Goal: Task Accomplishment & Management: Manage account settings

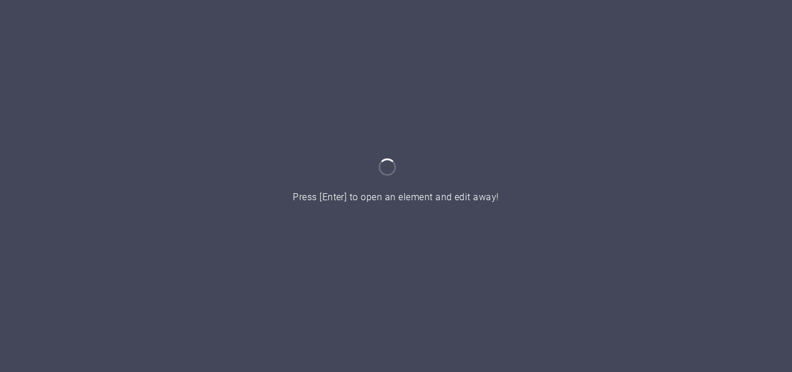
click at [479, 109] on div at bounding box center [396, 186] width 792 height 372
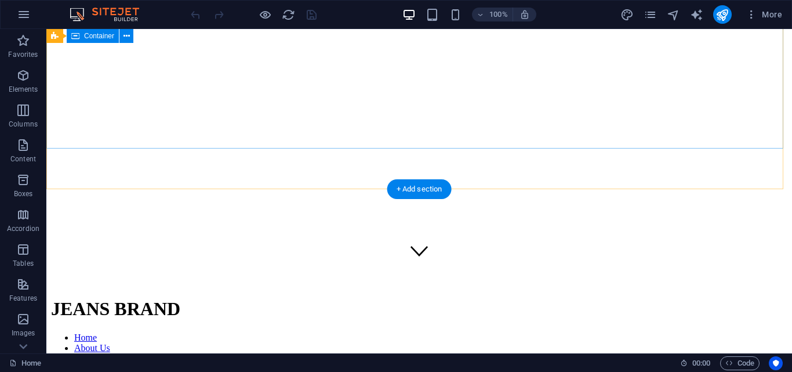
scroll to position [174, 0]
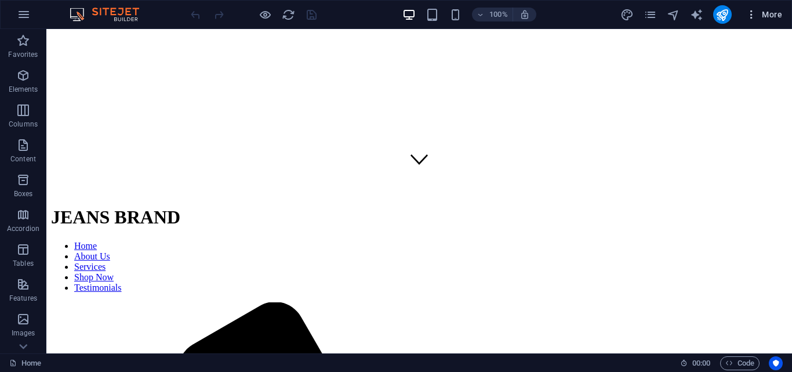
click at [757, 6] on button "More" at bounding box center [764, 14] width 46 height 19
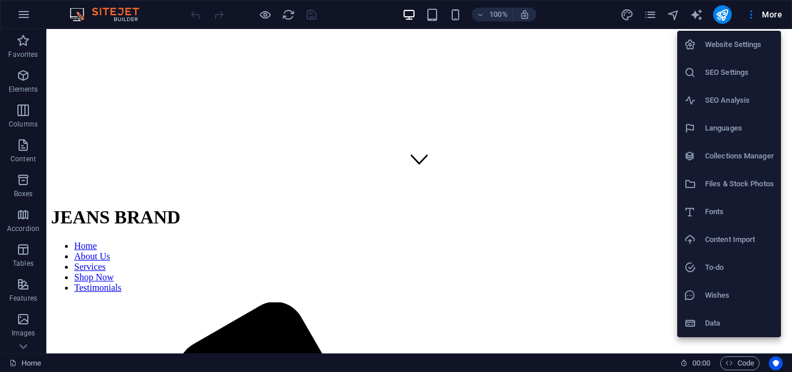
click at [732, 49] on h6 "Website Settings" at bounding box center [739, 45] width 69 height 14
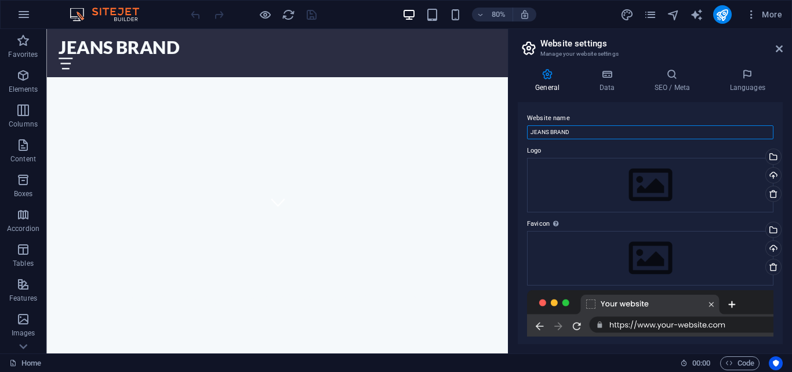
click at [604, 133] on input "JEANS BRAND" at bounding box center [650, 132] width 246 height 14
type input "c"
type input "CHILDREN SHOP"
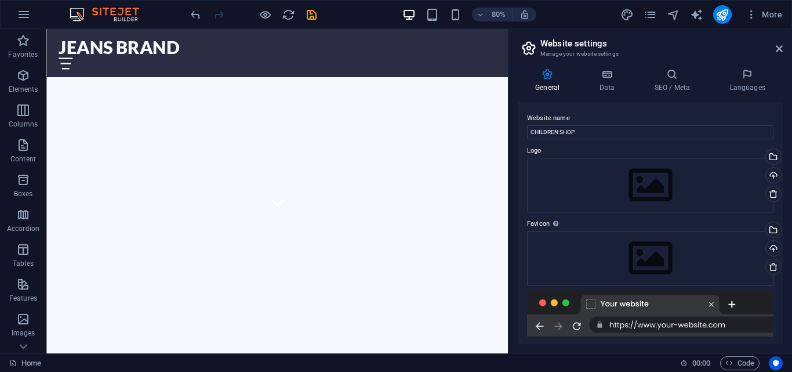
click at [615, 104] on div "Website name CHILDREN SHOP Logo Drag files here, click to choose files or selec…" at bounding box center [650, 223] width 265 height 242
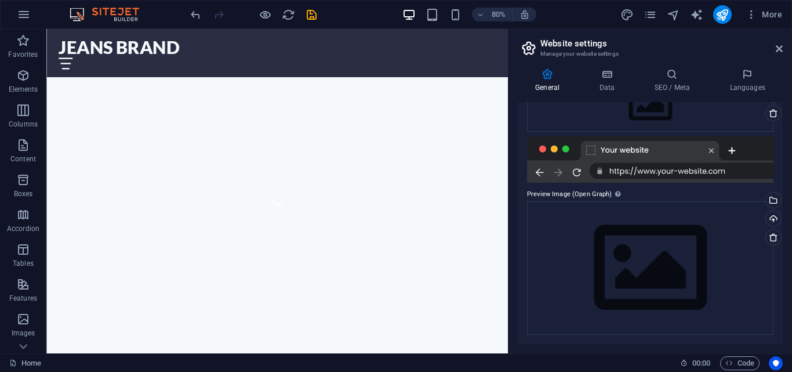
scroll to position [0, 0]
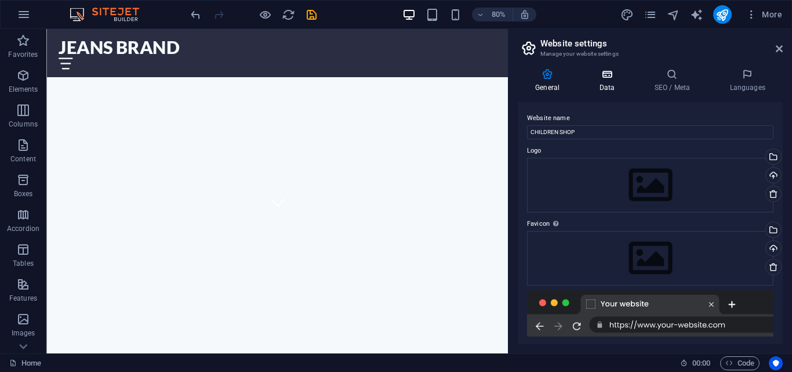
click at [610, 79] on icon at bounding box center [607, 74] width 50 height 12
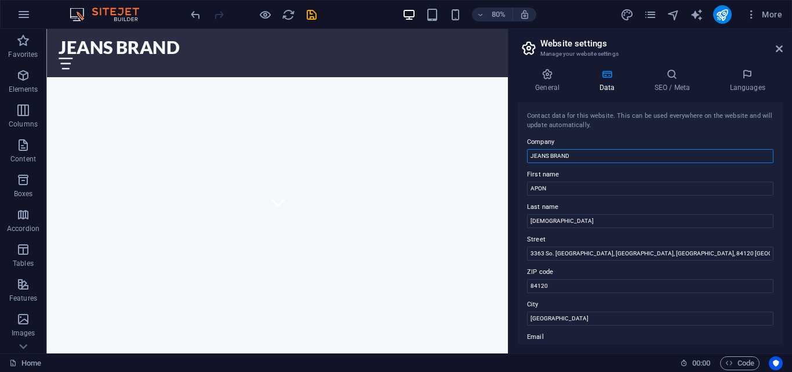
click at [601, 158] on input "JEANS BRAND" at bounding box center [650, 156] width 246 height 14
type input "CHILDREN SHOP"
click at [602, 128] on div "Contact data for this website. This can be used everywhere on the website and w…" at bounding box center [650, 120] width 246 height 19
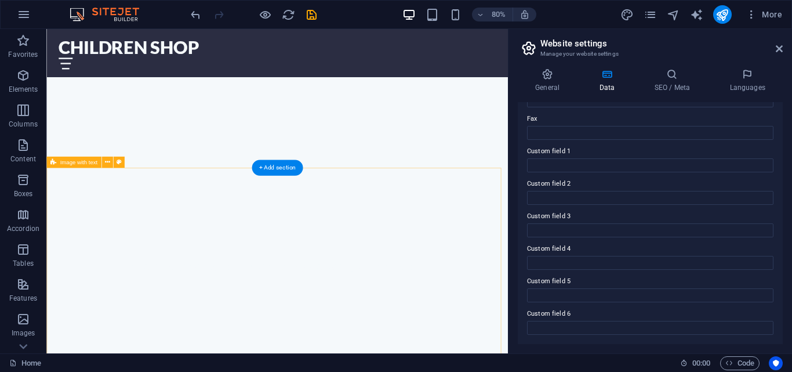
scroll to position [232, 0]
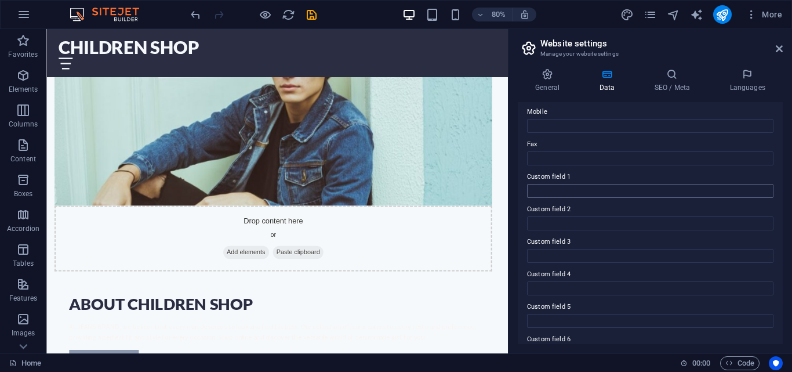
scroll to position [174, 0]
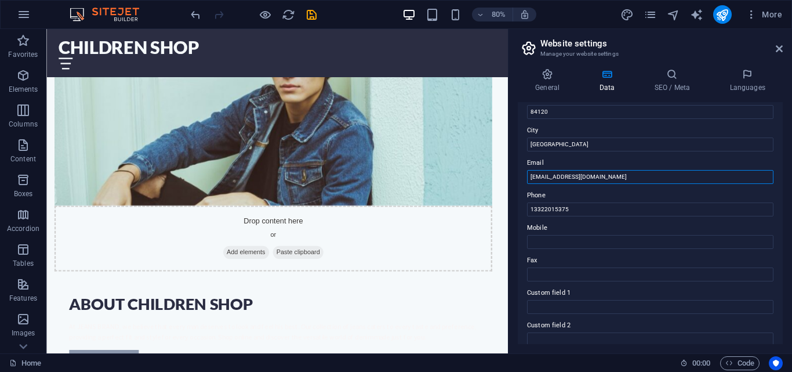
click at [602, 175] on input "info@jeansbrand.com" at bounding box center [650, 177] width 246 height 14
drag, startPoint x: 603, startPoint y: 177, endPoint x: 546, endPoint y: 175, distance: 56.9
click at [546, 175] on input "info@jeansbrand.com" at bounding box center [650, 177] width 246 height 14
type input "info@childrenshop.com"
click at [617, 163] on label "Email" at bounding box center [650, 163] width 246 height 14
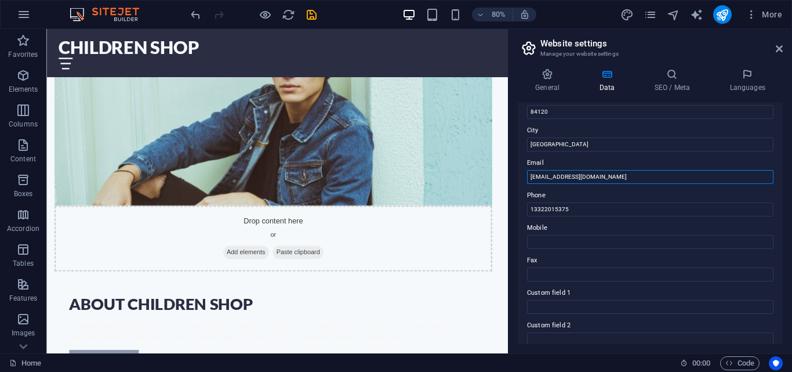
click at [617, 170] on input "info@childrenshop.com" at bounding box center [650, 177] width 246 height 14
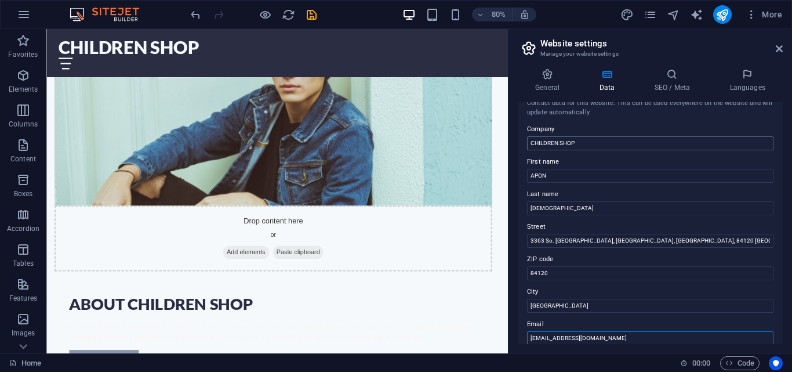
scroll to position [0, 0]
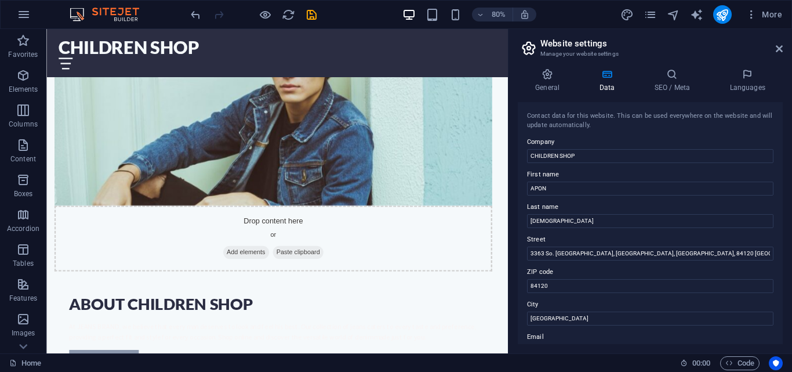
click at [637, 128] on div "Contact data for this website. This can be used everywhere on the website and w…" at bounding box center [650, 120] width 246 height 19
click at [670, 74] on icon at bounding box center [672, 74] width 71 height 12
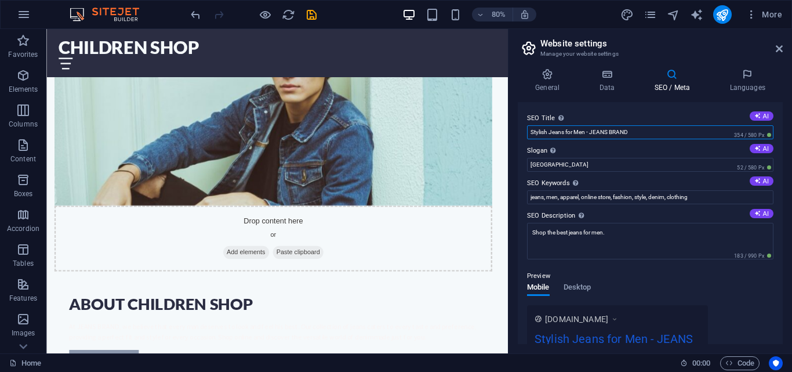
click at [651, 133] on input "Stylish Jeans for Men - JEANS BRAND" at bounding box center [650, 132] width 246 height 14
click at [617, 133] on input "Stylish Jeans for Men - JEANS BRAND" at bounding box center [650, 132] width 246 height 14
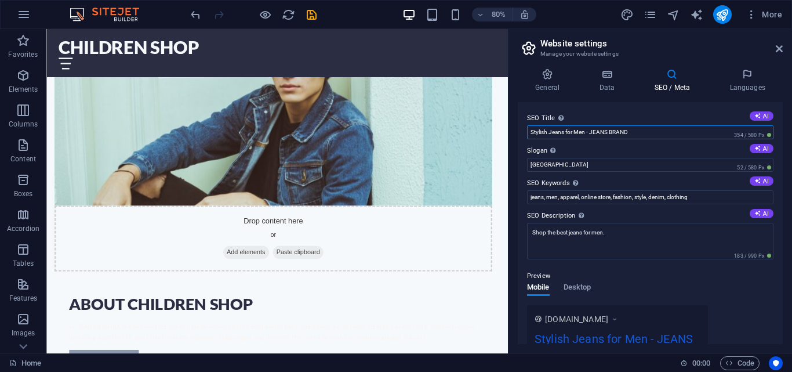
drag, startPoint x: 574, startPoint y: 131, endPoint x: 594, endPoint y: 131, distance: 19.7
click at [594, 131] on input "Stylish Jeans for Men - JEANS BRAND" at bounding box center [650, 132] width 246 height 14
click at [637, 129] on input "Stylish Jeans for Men - JEANS BRAND" at bounding box center [650, 132] width 246 height 14
drag, startPoint x: 652, startPoint y: 129, endPoint x: 517, endPoint y: 125, distance: 135.2
click at [517, 125] on div "General Data SEO / Meta Languages Website name CHILDREN SHOP Logo Drag files he…" at bounding box center [650, 206] width 284 height 294
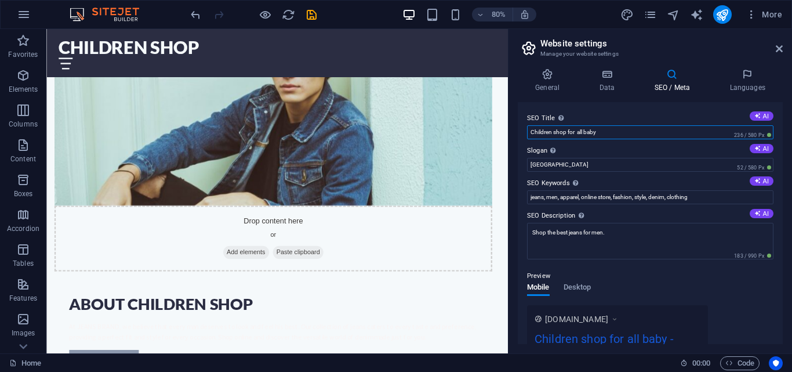
type input "Children shop for all baby"
click at [613, 107] on div "SEO Title The title of your website - make it something that stands out in sear…" at bounding box center [650, 223] width 265 height 242
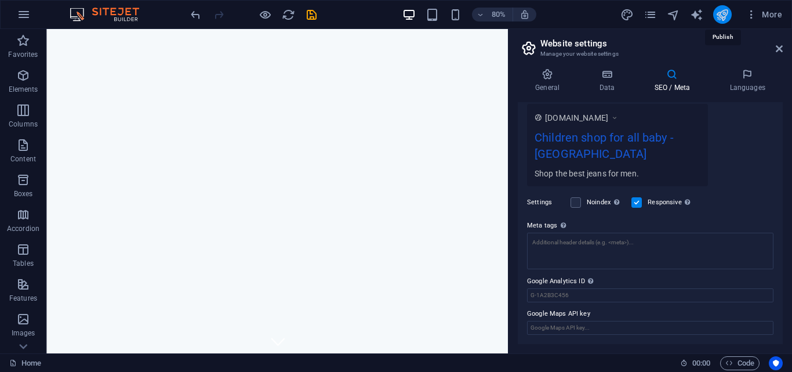
click at [723, 10] on icon "publish" at bounding box center [721, 14] width 13 height 13
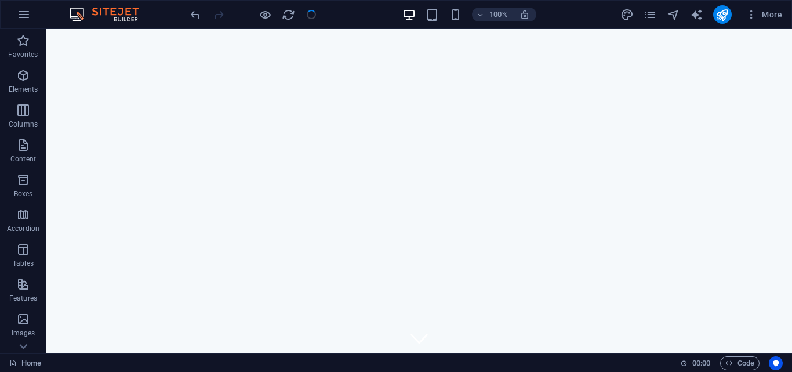
click at [302, 11] on div at bounding box center [253, 14] width 130 height 19
click at [314, 16] on div at bounding box center [253, 14] width 130 height 19
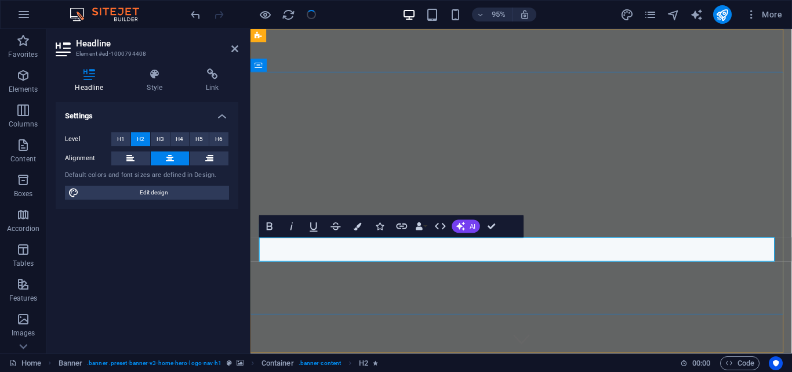
drag, startPoint x: 458, startPoint y: 260, endPoint x: 323, endPoint y: 261, distance: 135.1
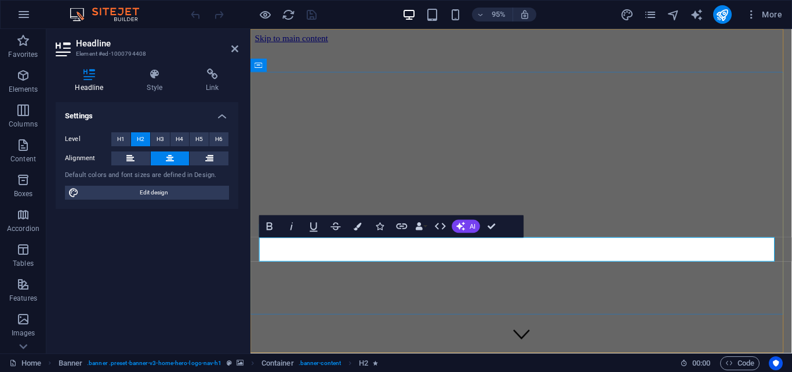
drag, startPoint x: 455, startPoint y: 263, endPoint x: 339, endPoint y: 262, distance: 116.0
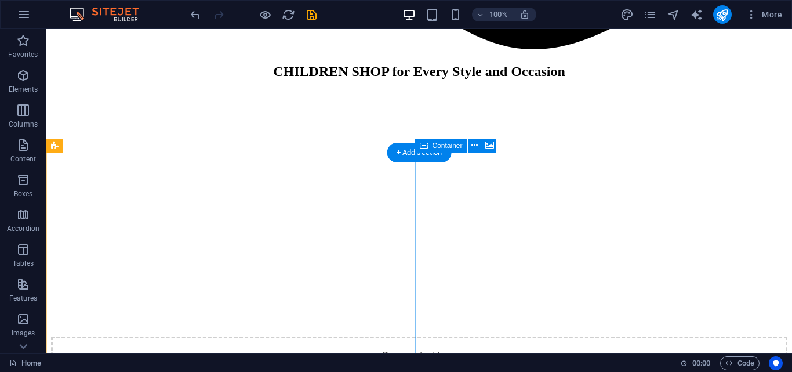
scroll to position [1452, 0]
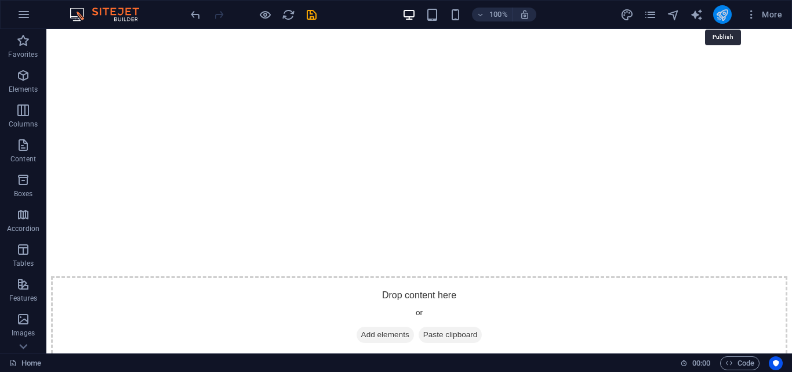
click at [724, 12] on icon "publish" at bounding box center [721, 14] width 13 height 13
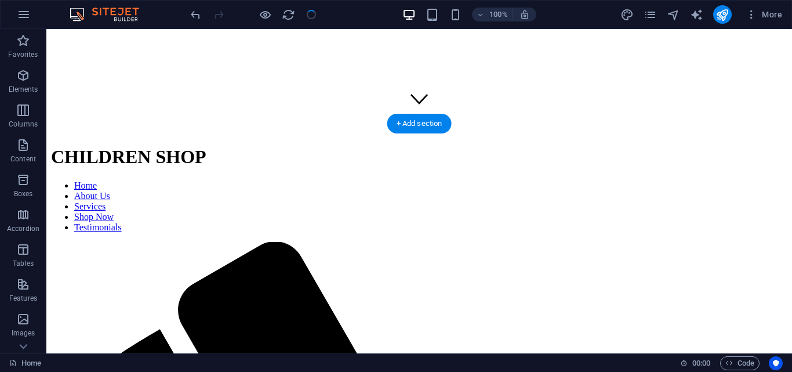
scroll to position [0, 0]
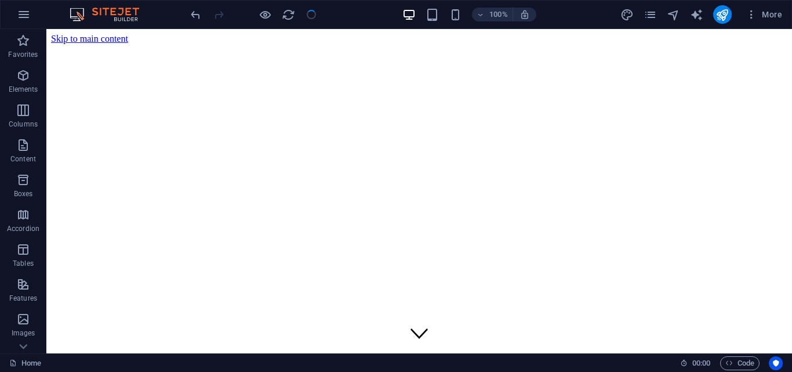
click at [302, 6] on div at bounding box center [253, 14] width 130 height 19
click at [306, 12] on div at bounding box center [253, 14] width 130 height 19
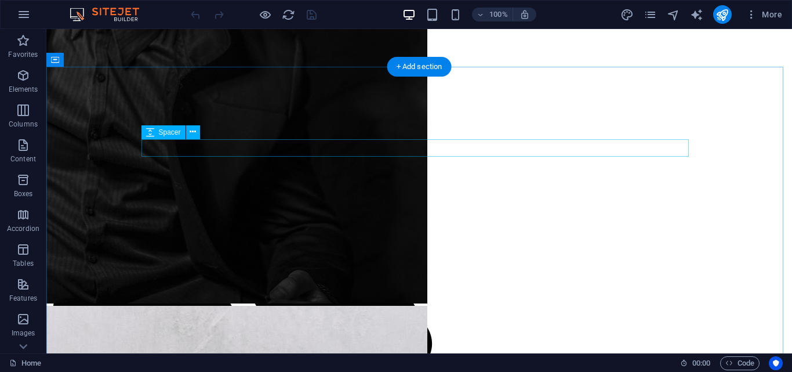
scroll to position [290, 0]
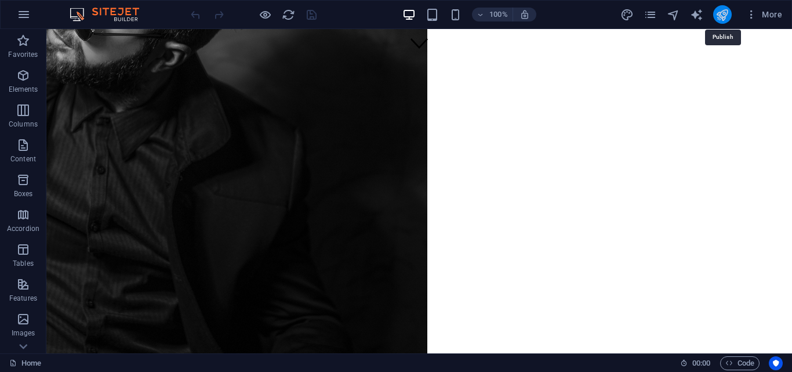
click at [723, 10] on icon "publish" at bounding box center [721, 14] width 13 height 13
